Goal: Task Accomplishment & Management: Use online tool/utility

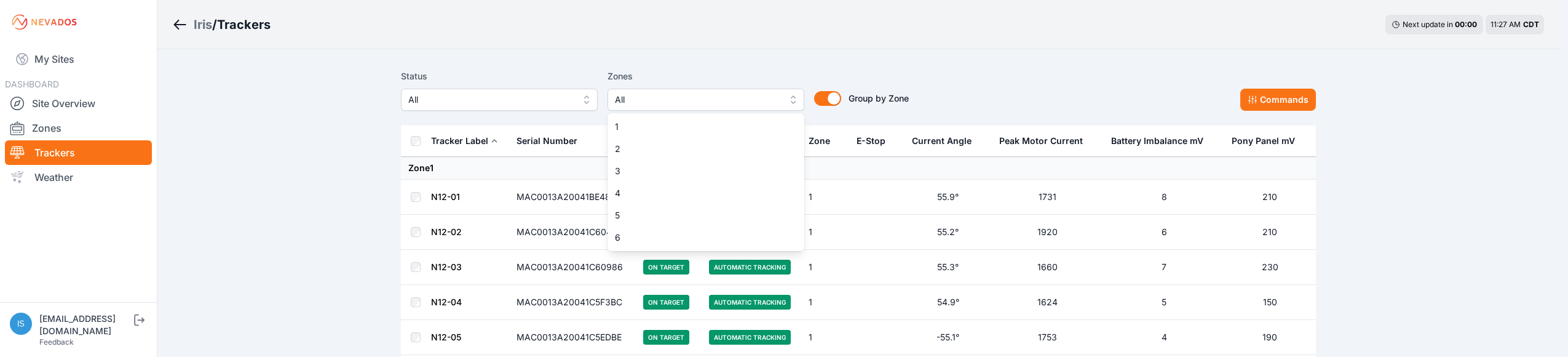
click at [795, 102] on button "All" at bounding box center [705, 100] width 197 height 22
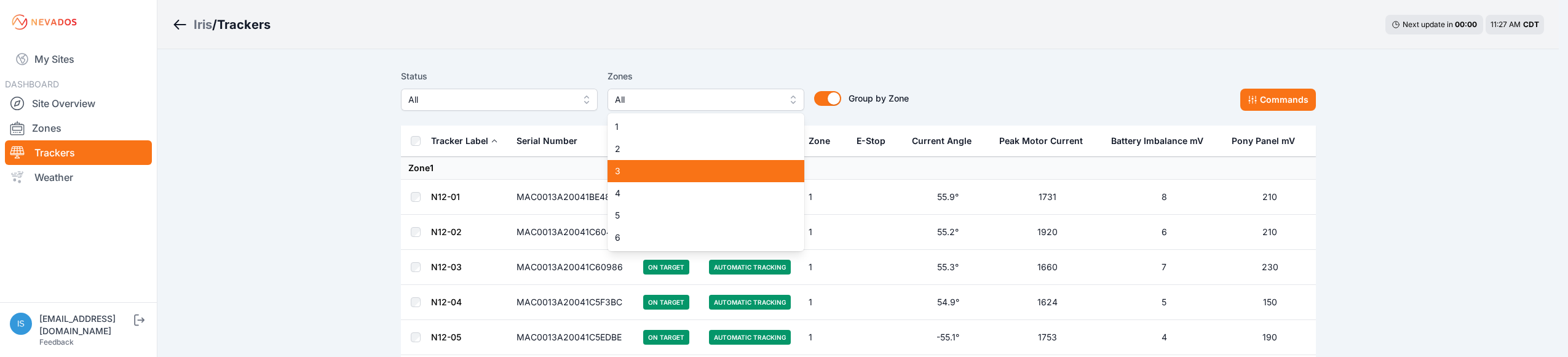
click at [719, 167] on span "3" at bounding box center [699, 171] width 167 height 12
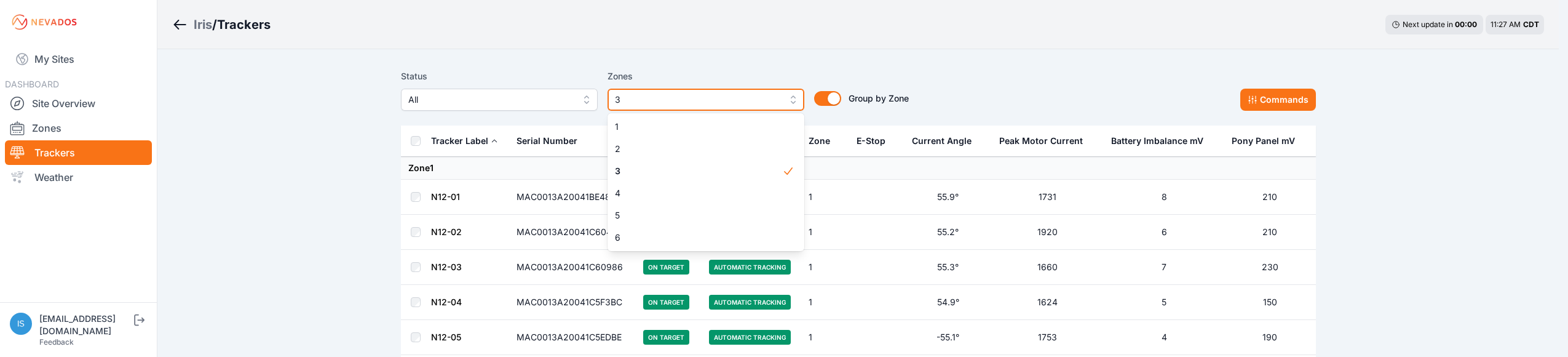
click at [791, 97] on button "3" at bounding box center [705, 100] width 197 height 22
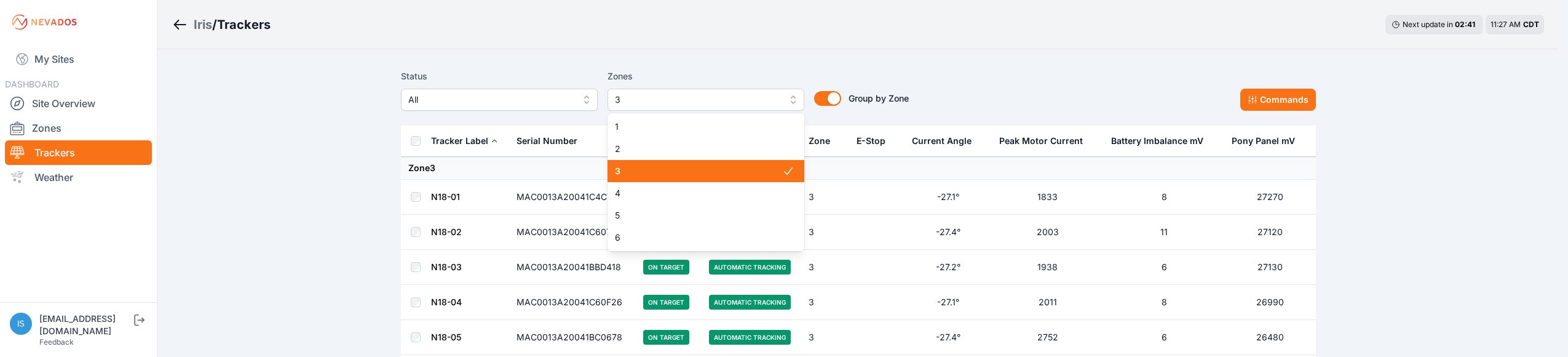
drag, startPoint x: 795, startPoint y: 98, endPoint x: 790, endPoint y: 112, distance: 14.9
click at [791, 101] on button "3" at bounding box center [705, 100] width 197 height 22
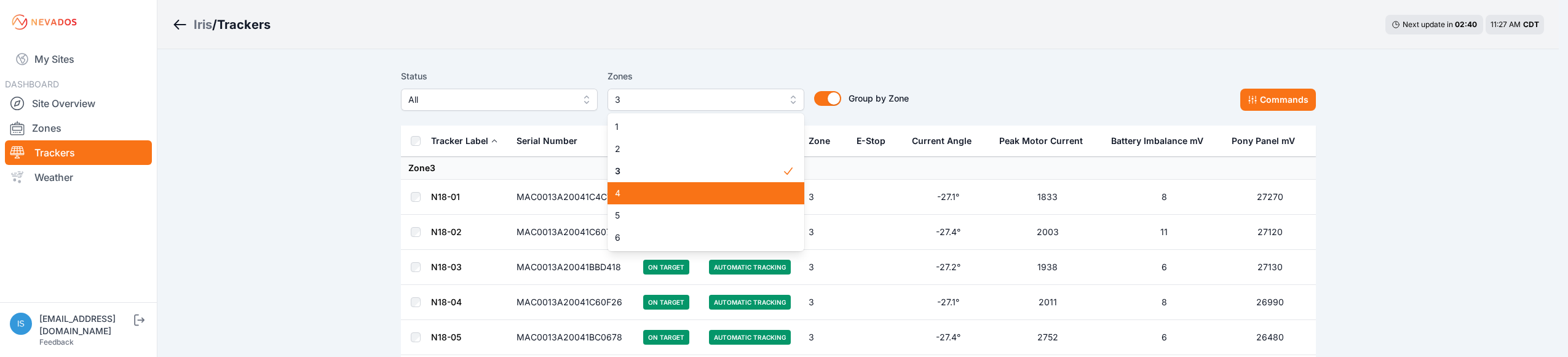
click at [719, 188] on span "4" at bounding box center [699, 194] width 167 height 12
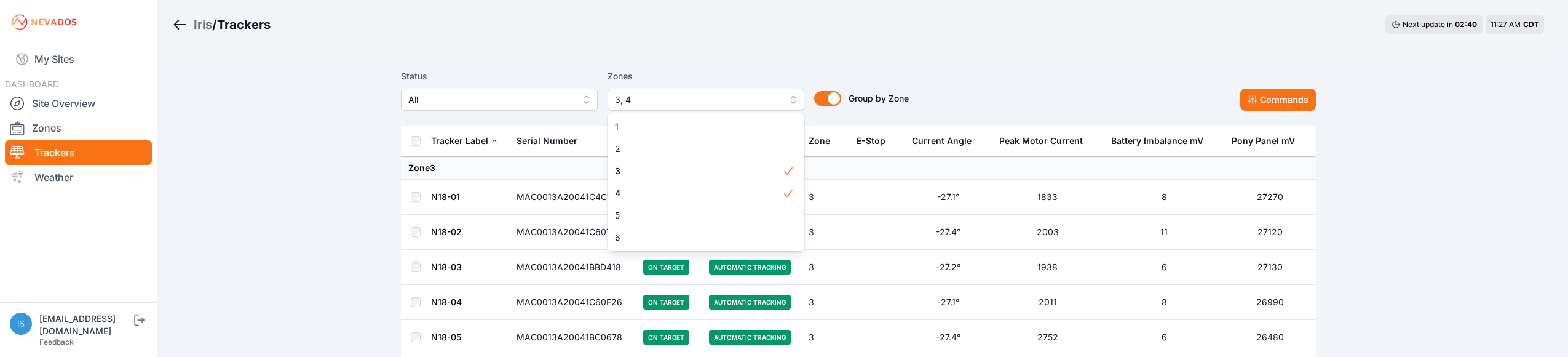
click at [937, 68] on div "Status All Zones 3, 4 1 2 3 4 5 6 Group by Zone Group by Zone Commands" at bounding box center [858, 95] width 915 height 62
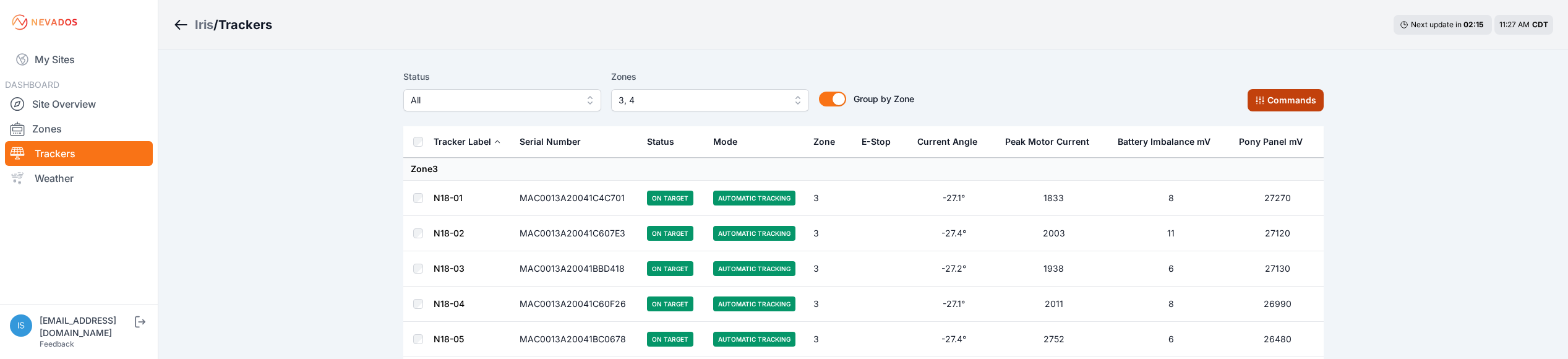
click at [1307, 93] on button "Commands" at bounding box center [1286, 100] width 76 height 22
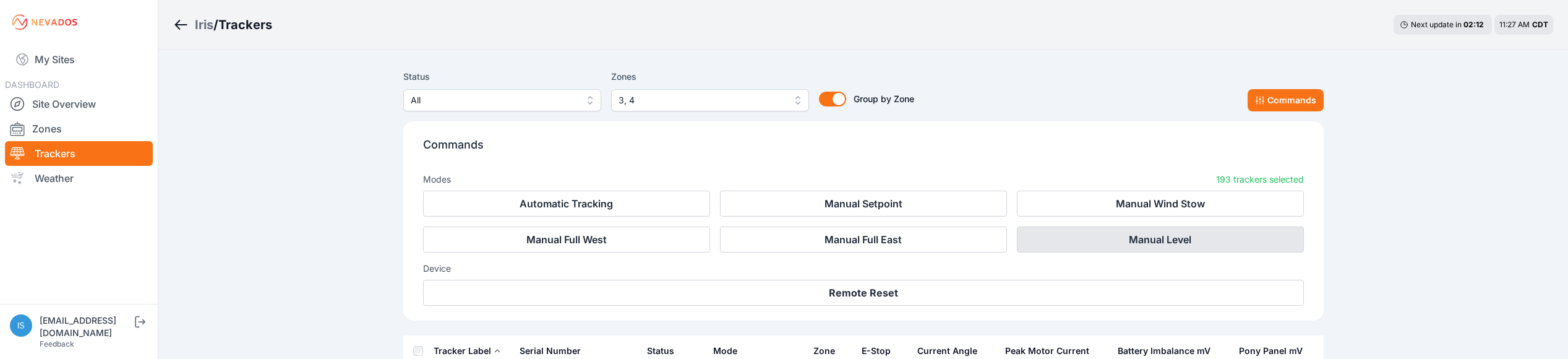
click at [1123, 244] on button "Manual Level" at bounding box center [1160, 240] width 287 height 26
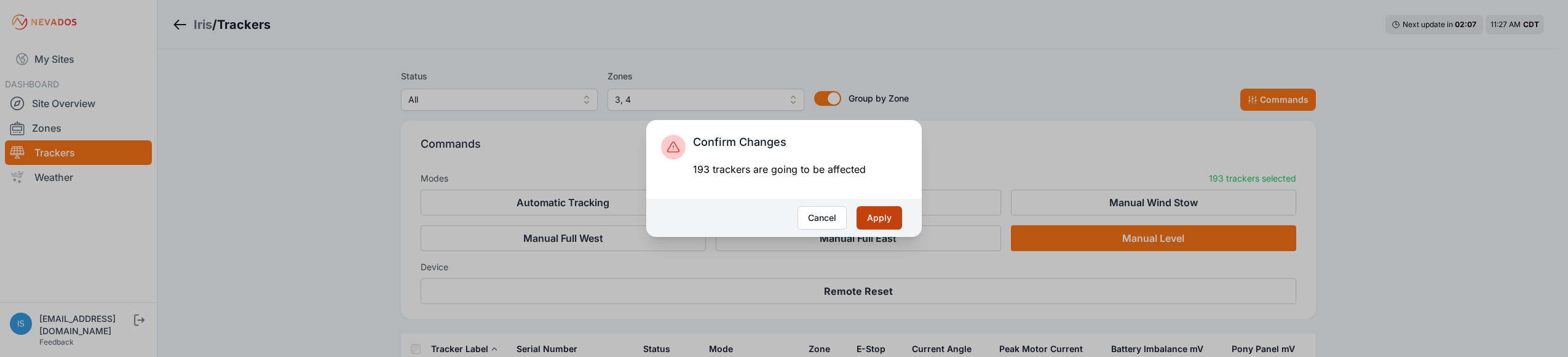
click at [879, 219] on button "Apply" at bounding box center [879, 218] width 45 height 23
